Goal: Task Accomplishment & Management: Use online tool/utility

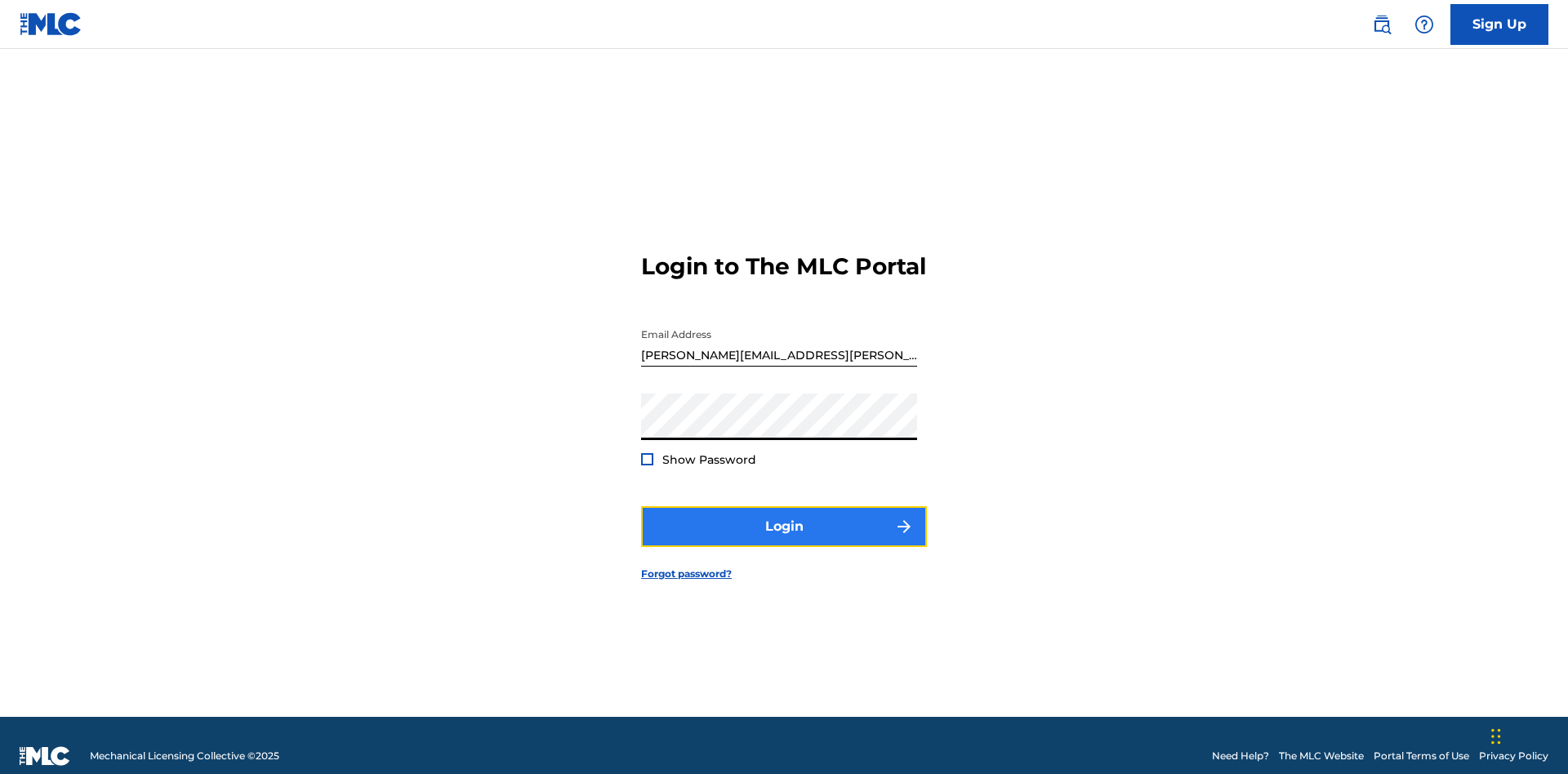
click at [784, 520] on button "Login" at bounding box center [784, 527] width 286 height 41
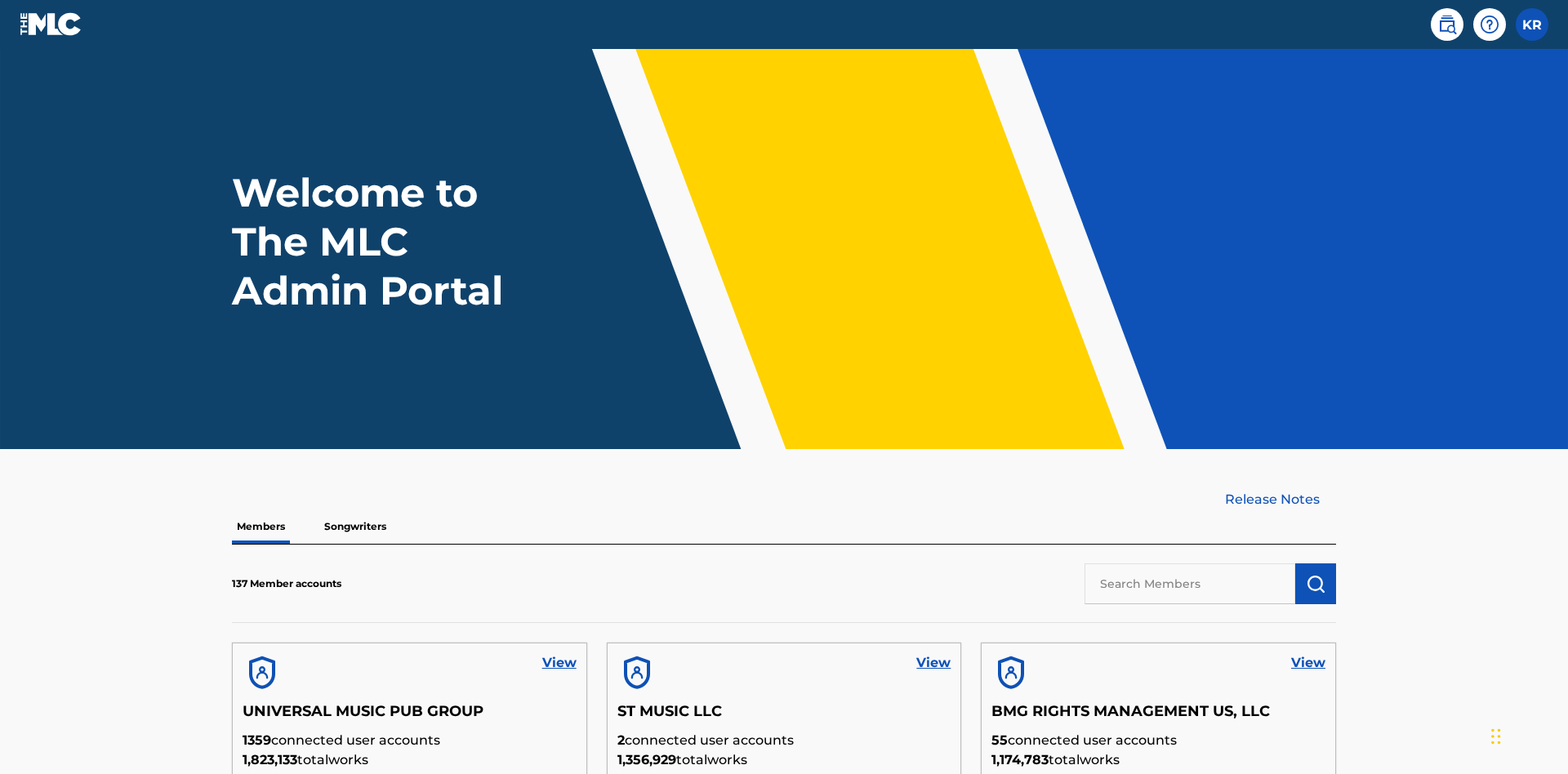
click at [1190, 563] on input "text" at bounding box center [1190, 584] width 211 height 41
click at [1316, 574] on img "submit" at bounding box center [1316, 584] width 20 height 20
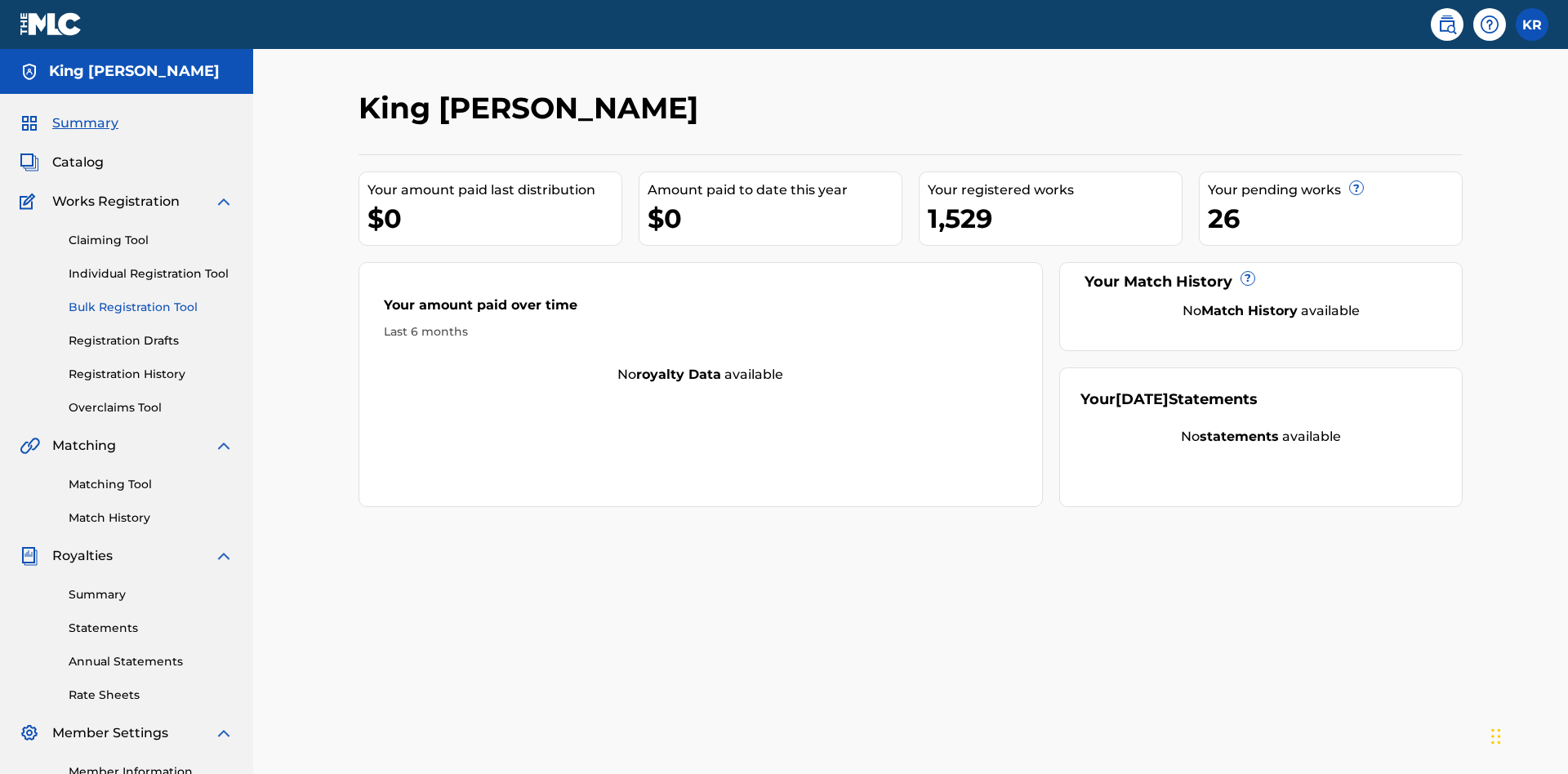
click at [151, 299] on link "Bulk Registration Tool" at bounding box center [151, 307] width 165 height 17
